Goal: Transaction & Acquisition: Purchase product/service

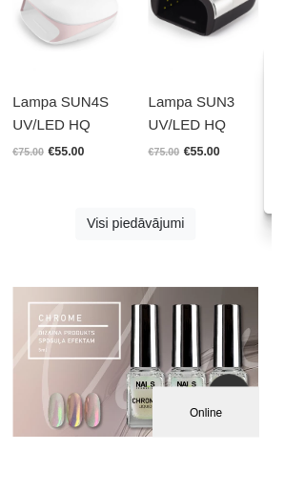
scroll to position [2039, 0]
click at [122, 252] on link "Visi piedāvājumi" at bounding box center [152, 251] width 134 height 36
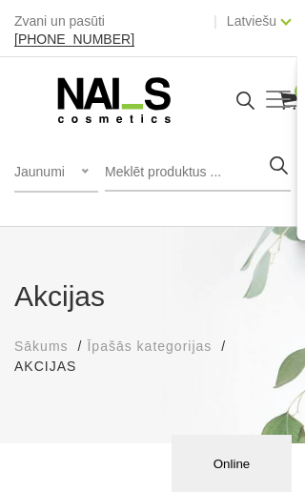
click at [148, 163] on input "search" at bounding box center [198, 172] width 186 height 38
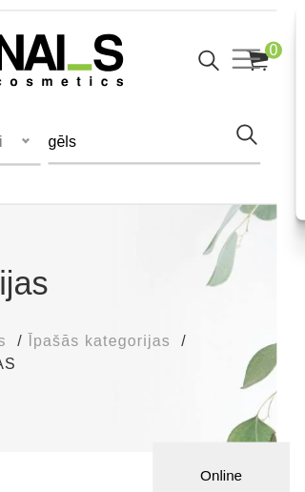
type input "gēls"
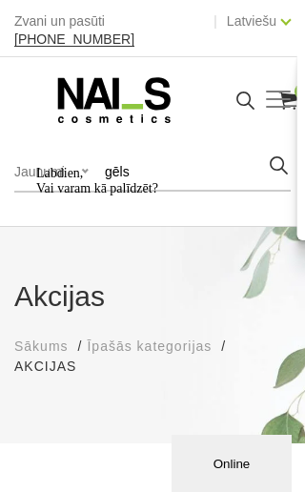
click at [73, 168] on div "Labdien, Vai varam kā palīdzēt?" at bounding box center [169, 181] width 267 height 30
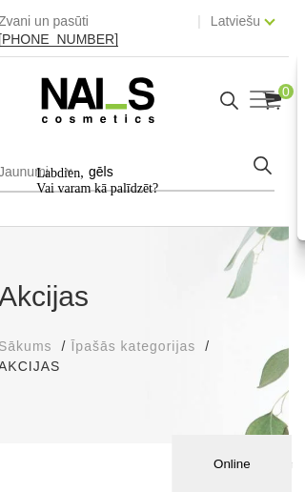
scroll to position [0, 38]
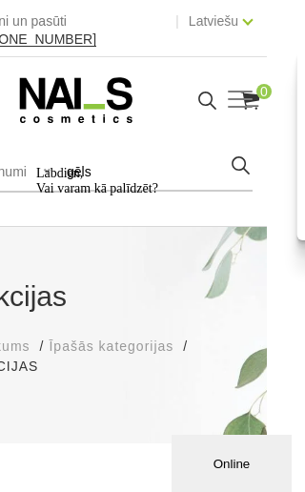
click at [238, 90] on icon at bounding box center [250, 101] width 24 height 24
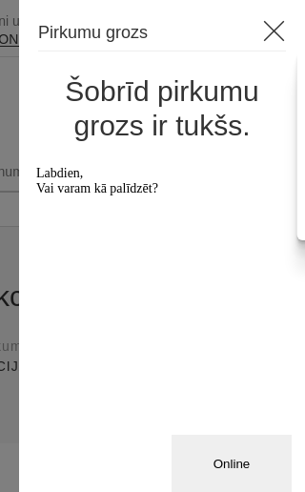
click at [278, 3] on div "Pirkumu grozs Šobrīd pirkumu grozs ir tukšs." at bounding box center [162, 246] width 286 height 492
click at [277, 28] on icon at bounding box center [274, 31] width 24 height 24
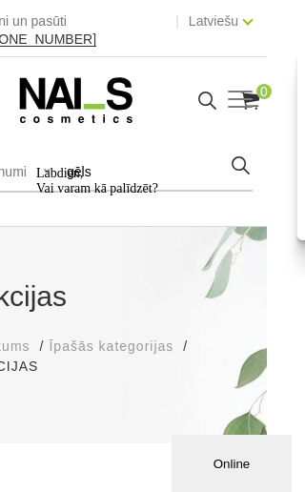
click at [234, 78] on div "Manikīrs Gēllakas Bāzes, topi un praimeri Geli un akrigeli Nagu dizains Manikīr…" at bounding box center [114, 100] width 276 height 48
click at [200, 97] on icon at bounding box center [207, 101] width 24 height 24
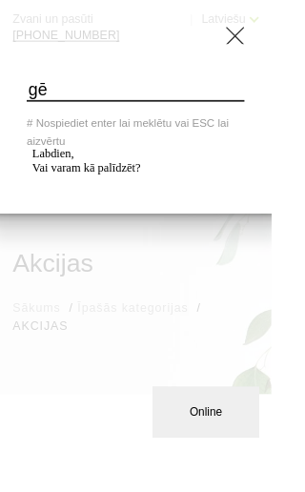
type input "g"
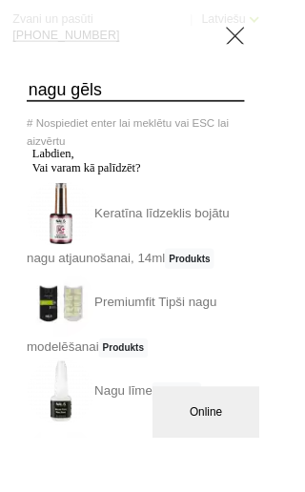
type input "nagu gēls"
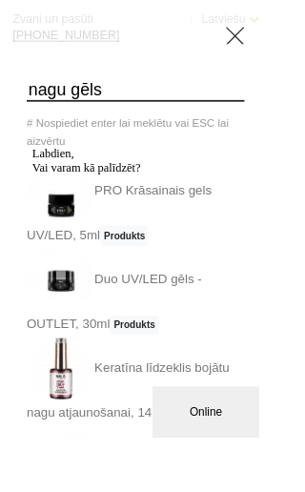
scroll to position [26, 0]
click at [233, 422] on div "Online" at bounding box center [212, 415] width 91 height 14
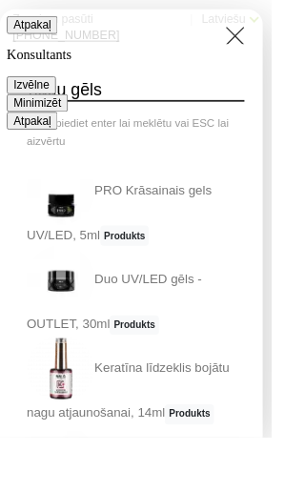
click at [0, 9] on icon "Group of buttons" at bounding box center [0, 9] width 0 height 0
click at [275, 37] on use at bounding box center [264, 40] width 21 height 21
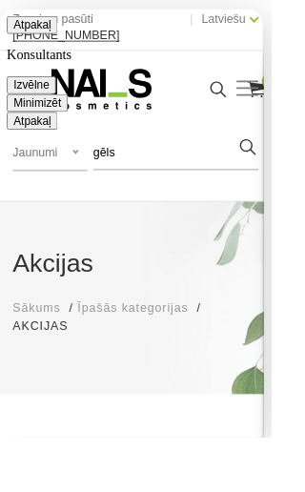
click at [76, 104] on button "Minimizēt" at bounding box center [42, 114] width 69 height 20
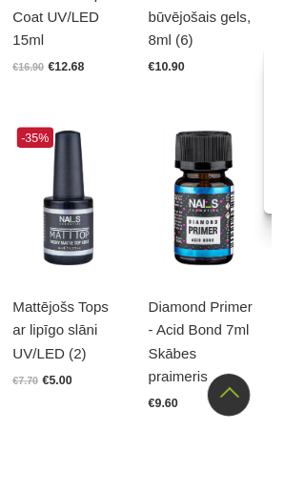
scroll to position [4624, 0]
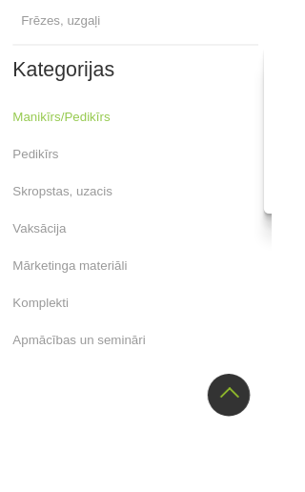
scroll to position [2389, 0]
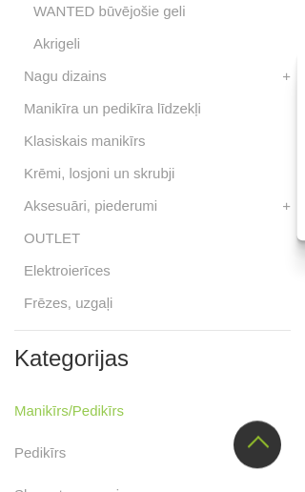
scroll to position [2896, 0]
click at [84, 299] on link "Frēzes, uzgaļi" at bounding box center [68, 303] width 89 height 23
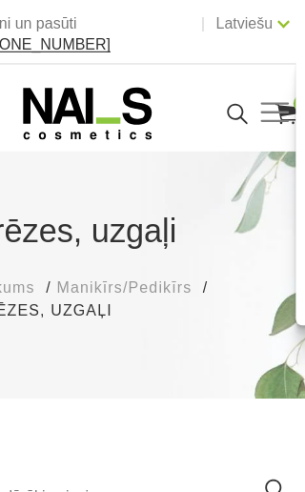
scroll to position [0, 38]
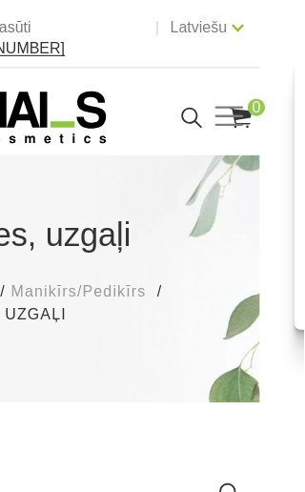
type input "mans"
